Goal: Task Accomplishment & Management: Complete application form

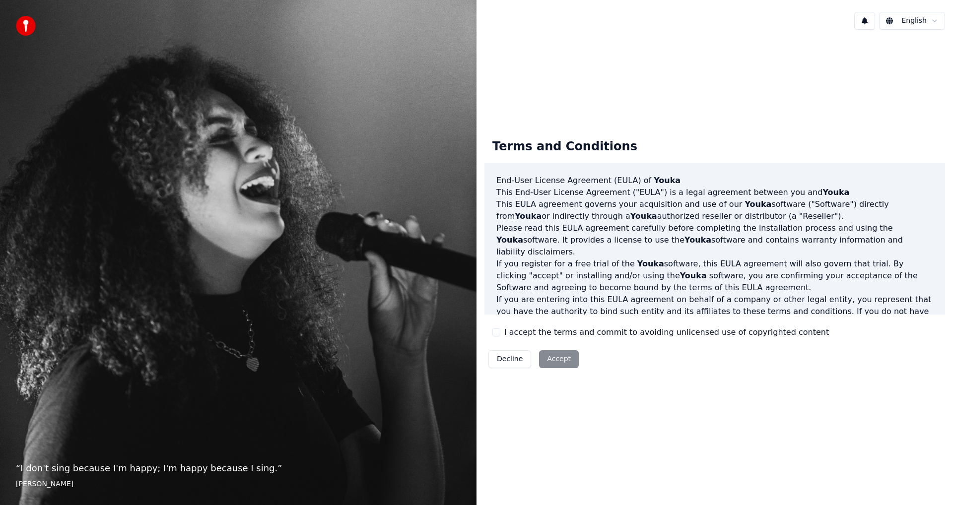
click at [497, 331] on button "I accept the terms and commit to avoiding unlicensed use of copyrighted content" at bounding box center [496, 333] width 8 height 8
click at [564, 357] on button "Accept" at bounding box center [559, 359] width 40 height 18
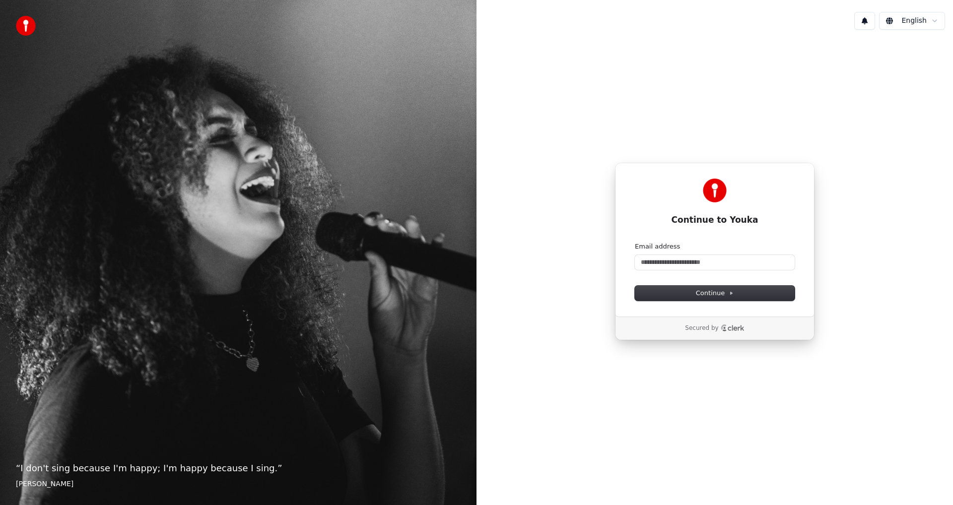
click at [929, 22] on html "“ I don't sing because I'm happy; I'm happy because I sing. ” [PERSON_NAME] [PE…" at bounding box center [476, 252] width 953 height 505
click at [773, 182] on html "“ I don't sing because I'm happy; I'm happy because I sing. ” [PERSON_NAME] [PE…" at bounding box center [476, 252] width 953 height 505
click at [664, 260] on input "Email address" at bounding box center [715, 262] width 160 height 15
click at [745, 200] on div at bounding box center [715, 191] width 160 height 24
click at [851, 102] on div "Continue to Youka Continue with Google or Email address Continue Secured by" at bounding box center [714, 252] width 476 height 428
